Goal: Find specific page/section

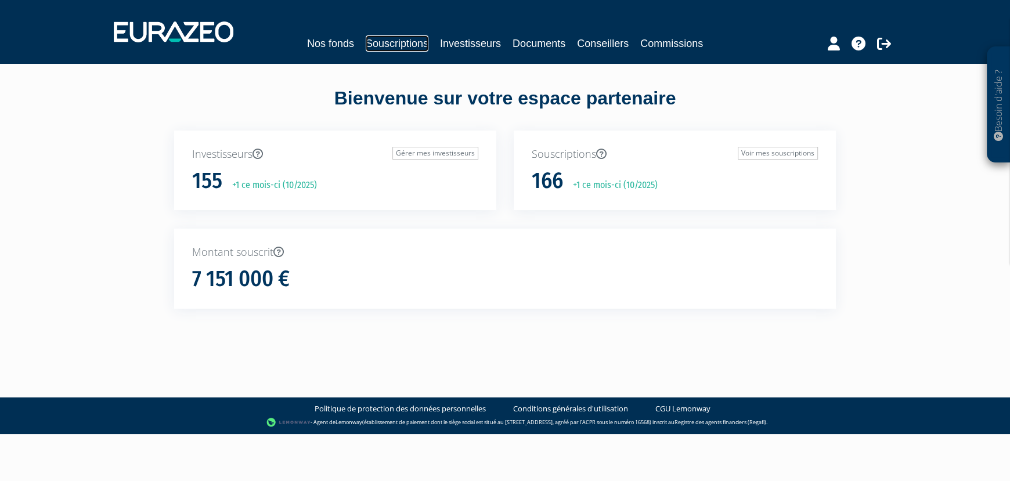
click at [386, 49] on link "Souscriptions" at bounding box center [397, 43] width 63 height 16
click at [395, 46] on link "Souscriptions" at bounding box center [397, 43] width 63 height 16
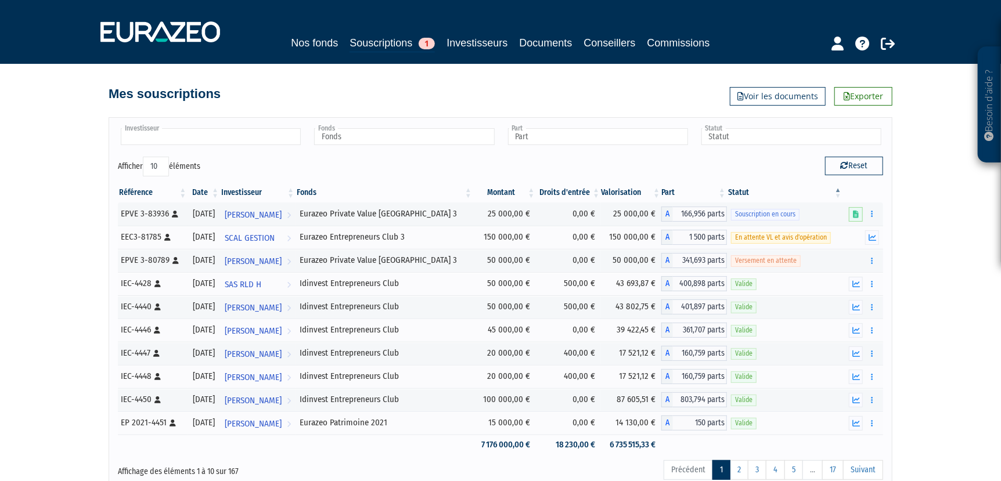
click at [239, 135] on input "text" at bounding box center [211, 136] width 180 height 17
type input "saint"
click at [172, 154] on li "Rémy Saint -Paul" at bounding box center [209, 155] width 183 height 15
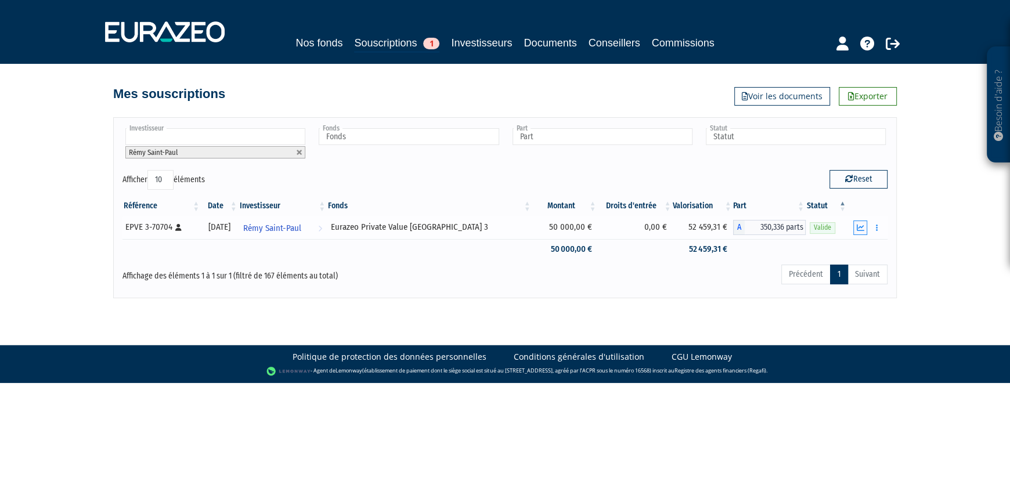
click at [859, 227] on icon "button" at bounding box center [861, 228] width 8 height 8
